Goal: Communication & Community: Ask a question

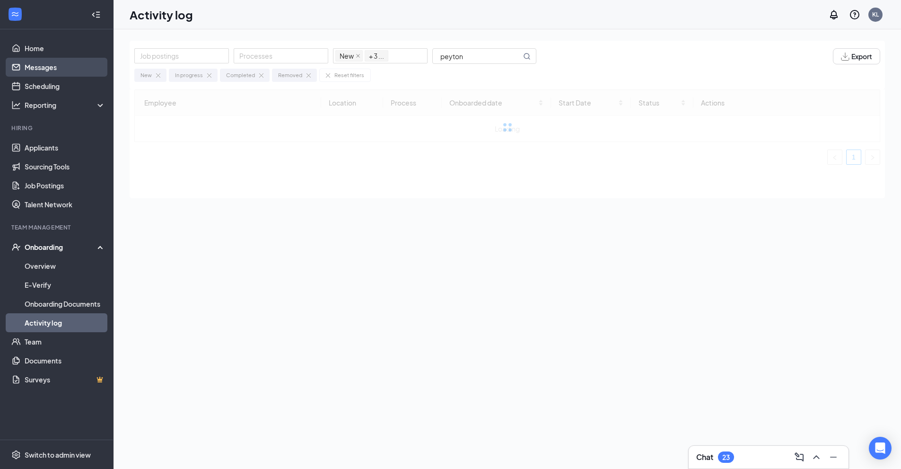
click at [49, 61] on link "Messages" at bounding box center [65, 67] width 81 height 19
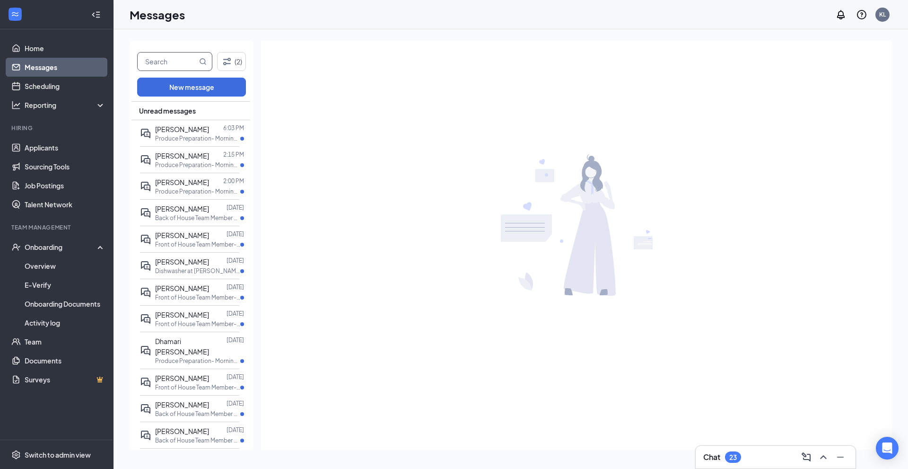
click at [181, 69] on input "text" at bounding box center [168, 62] width 60 height 18
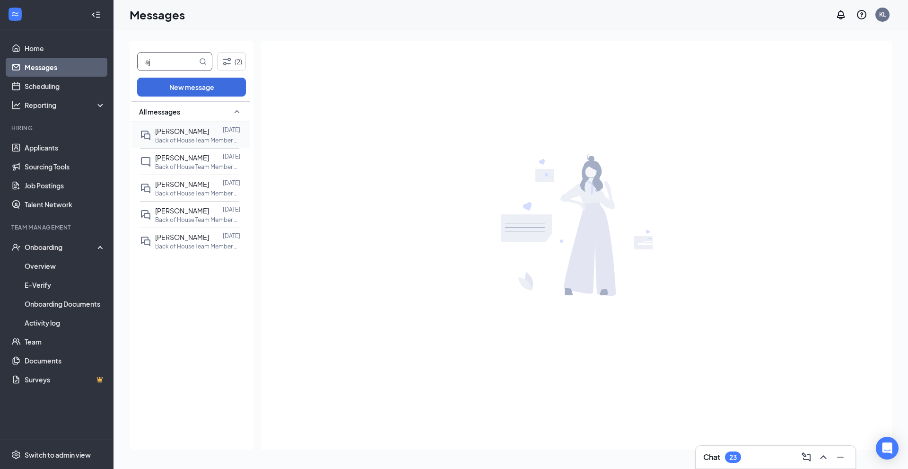
click at [177, 139] on p "Back of House Team Member at [PERSON_NAME][GEOGRAPHIC_DATA] & [PERSON_NAME]" at bounding box center [197, 140] width 85 height 8
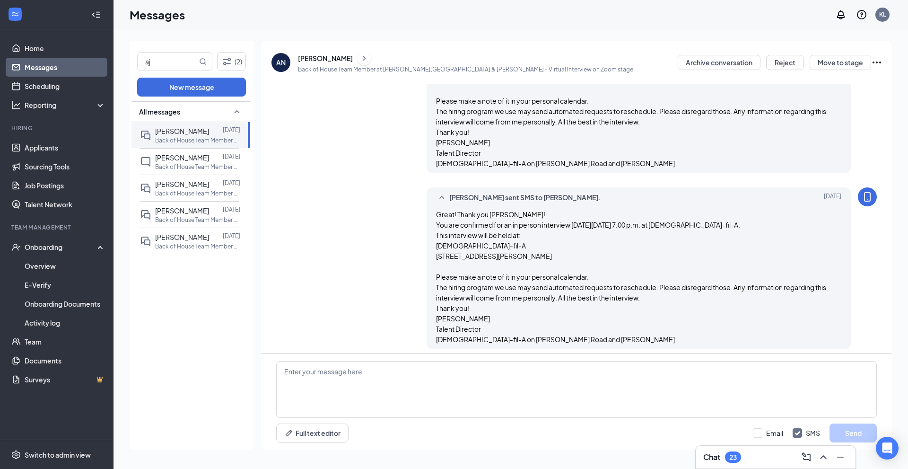
scroll to position [583, 0]
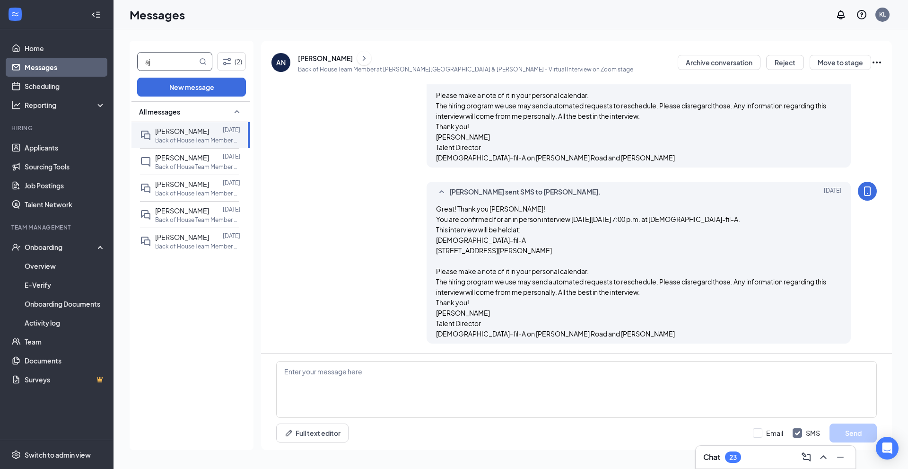
click at [180, 58] on input "aj" at bounding box center [168, 62] width 60 height 18
type input "a"
type input "[PERSON_NAME]"
